Goal: Information Seeking & Learning: Learn about a topic

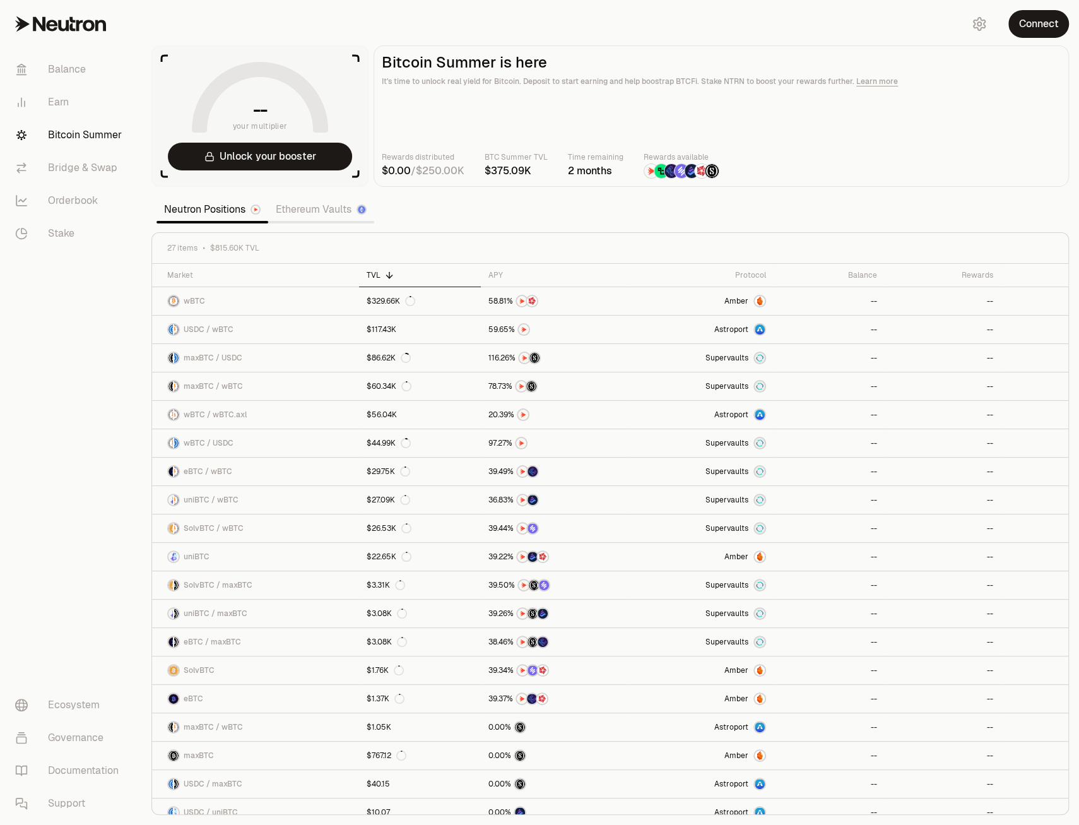
click at [803, 115] on main "Bitcoin Summer is here It's time to unlock real yield for Bitcoin. Deposit to s…" at bounding box center [721, 115] width 695 height 141
click at [87, 466] on nav "Balance Earn Bitcoin Summer Bridge & Swap Orderbook Stake Ecosystem Governance …" at bounding box center [70, 436] width 141 height 777
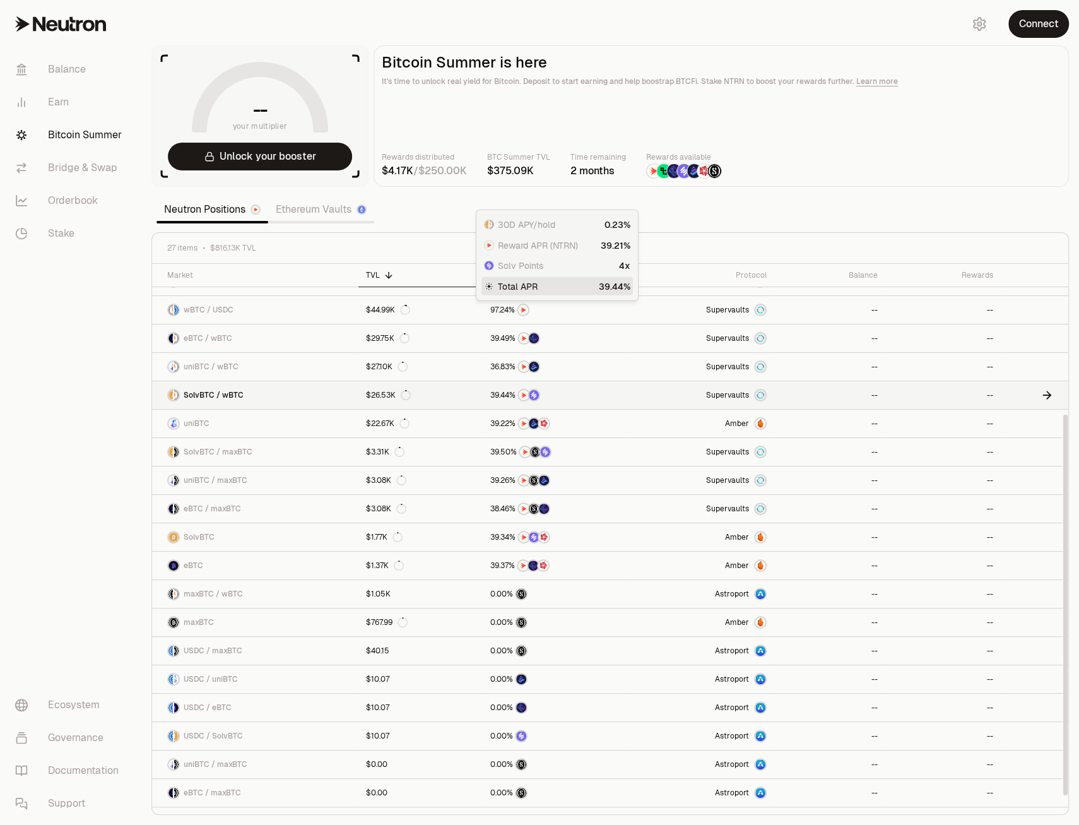
scroll to position [227, 0]
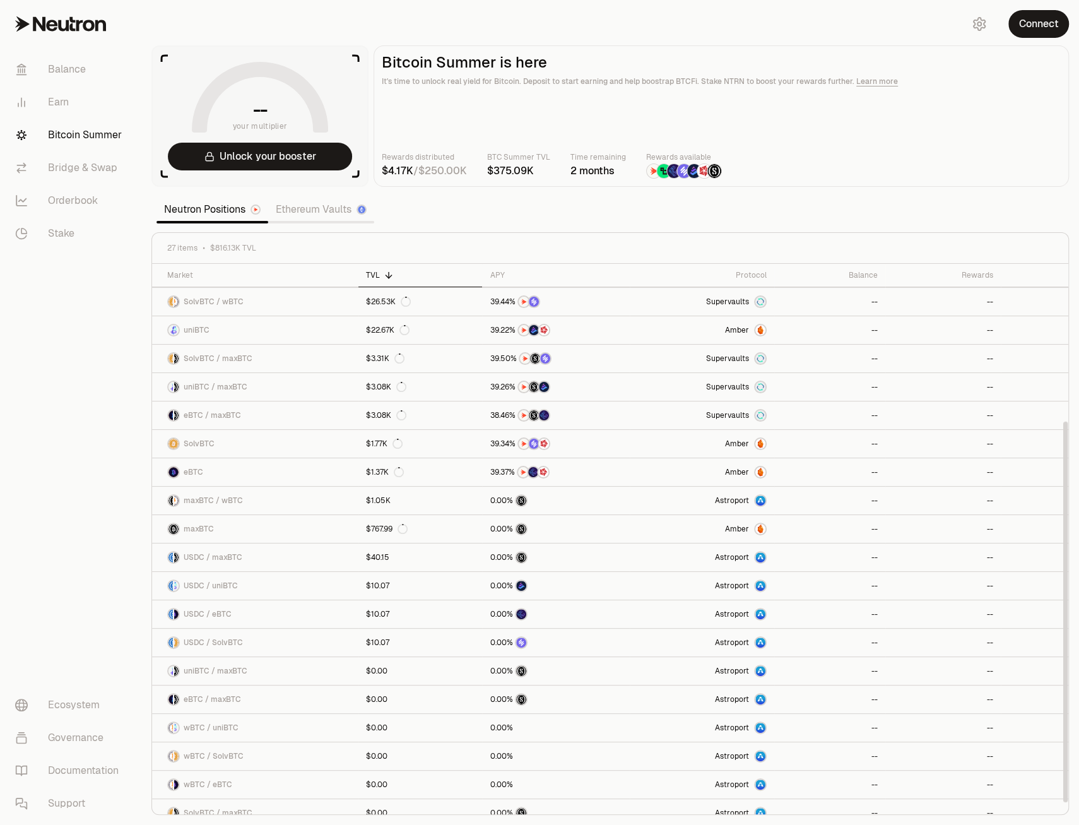
click at [305, 215] on link "Ethereum Vaults" at bounding box center [321, 209] width 106 height 25
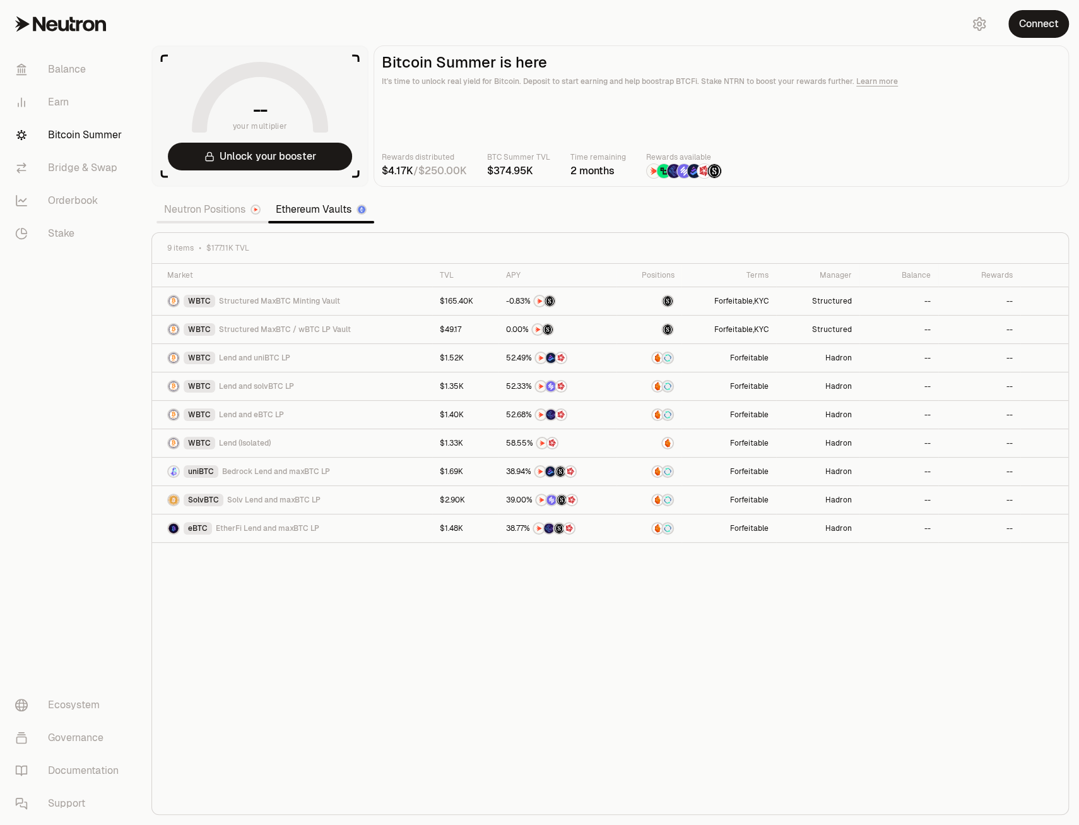
click at [223, 204] on link "Neutron Positions" at bounding box center [213, 209] width 112 height 25
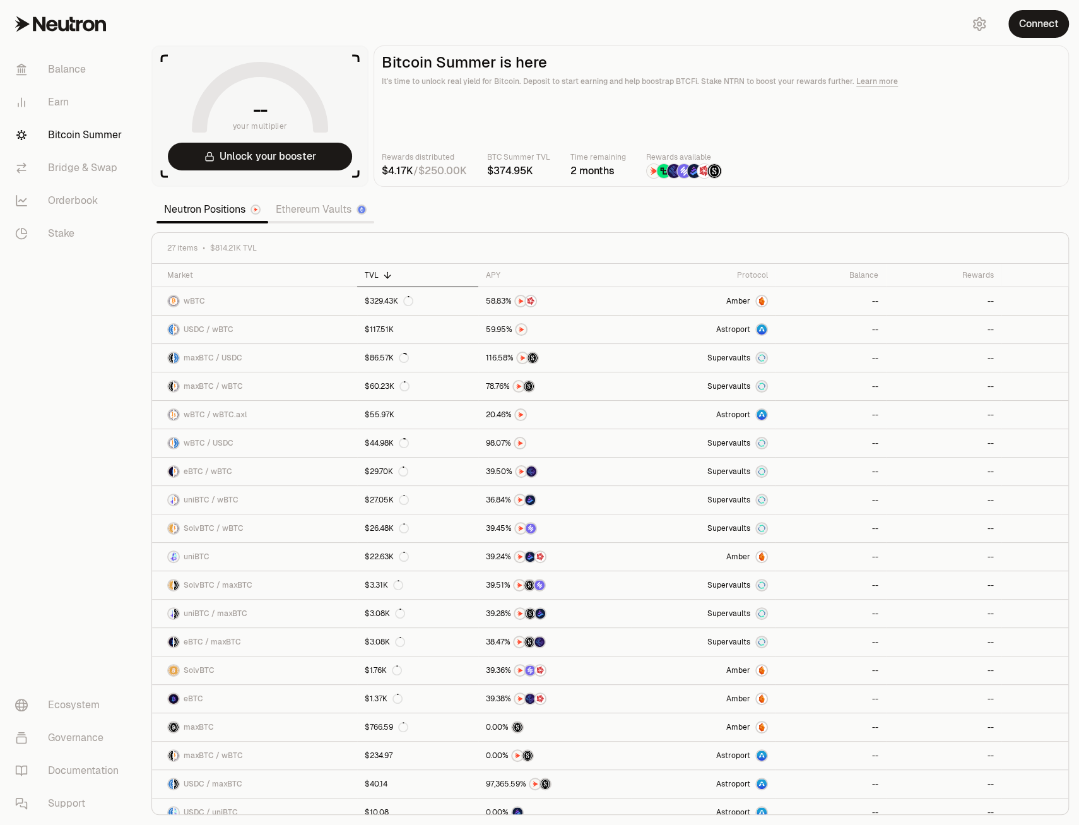
click at [298, 215] on link "Ethereum Vaults" at bounding box center [321, 209] width 106 height 25
